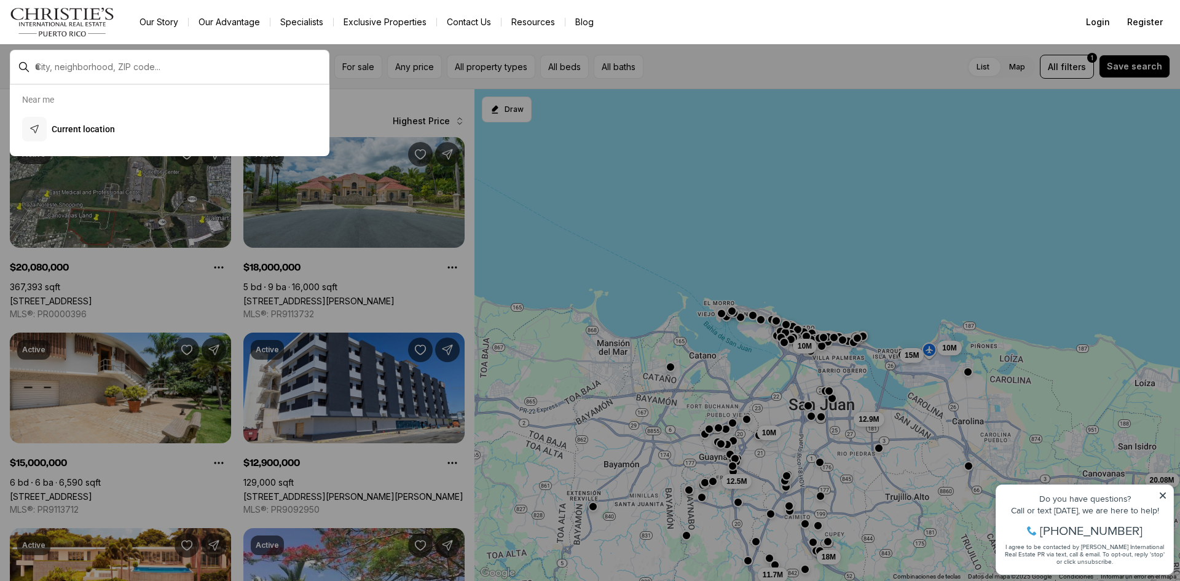
scroll to position [1045, 0]
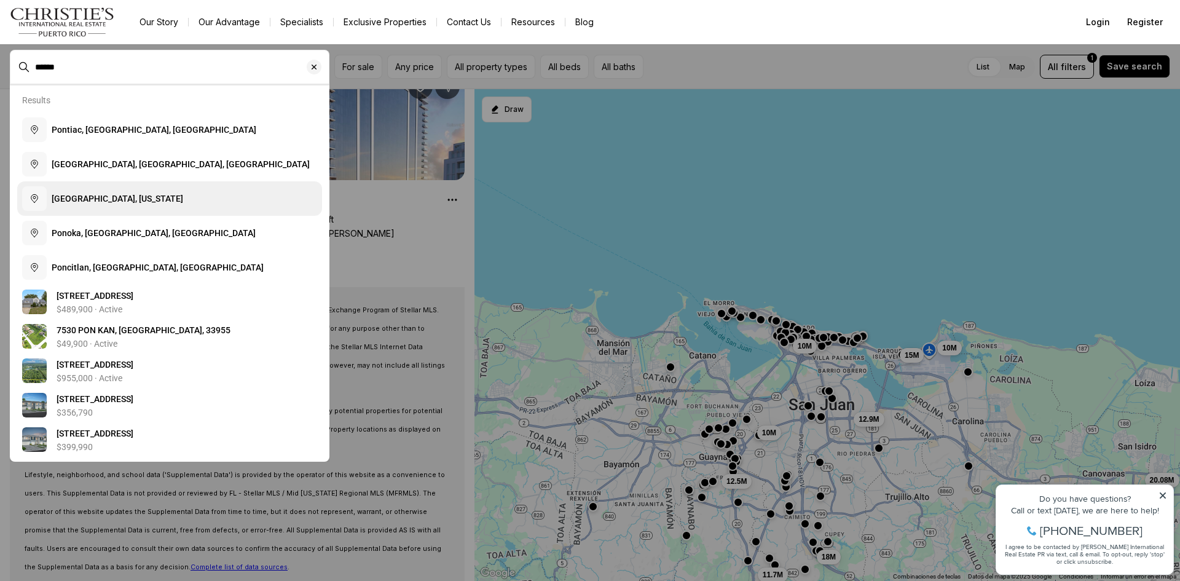
type input "***"
click at [80, 200] on span "[GEOGRAPHIC_DATA], [US_STATE]" at bounding box center [117, 199] width 131 height 10
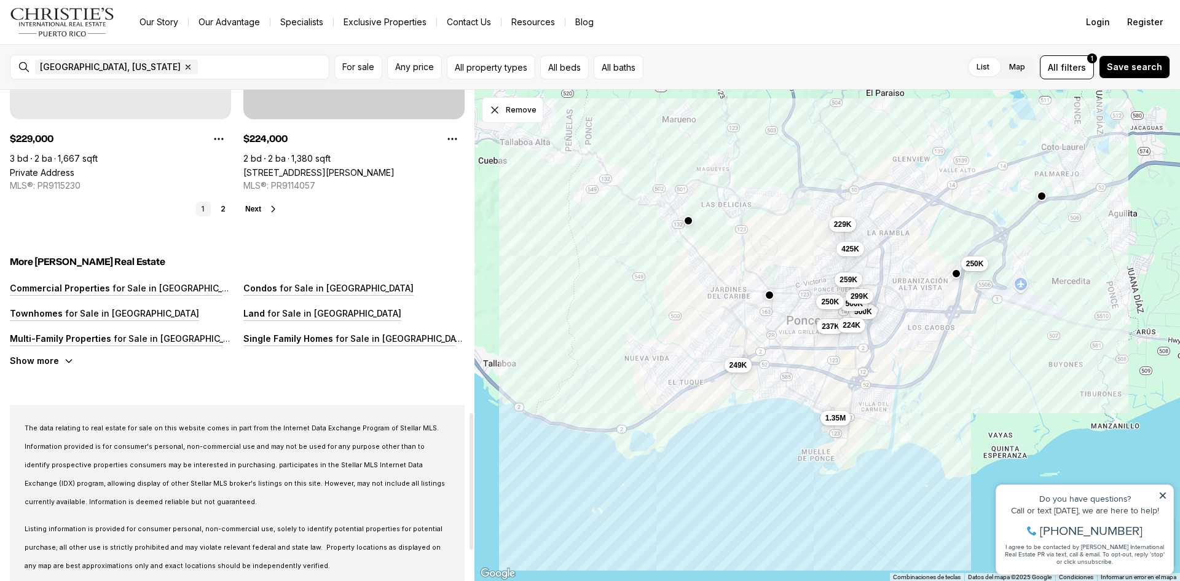
scroll to position [1269, 0]
